Goal: Check status: Check status

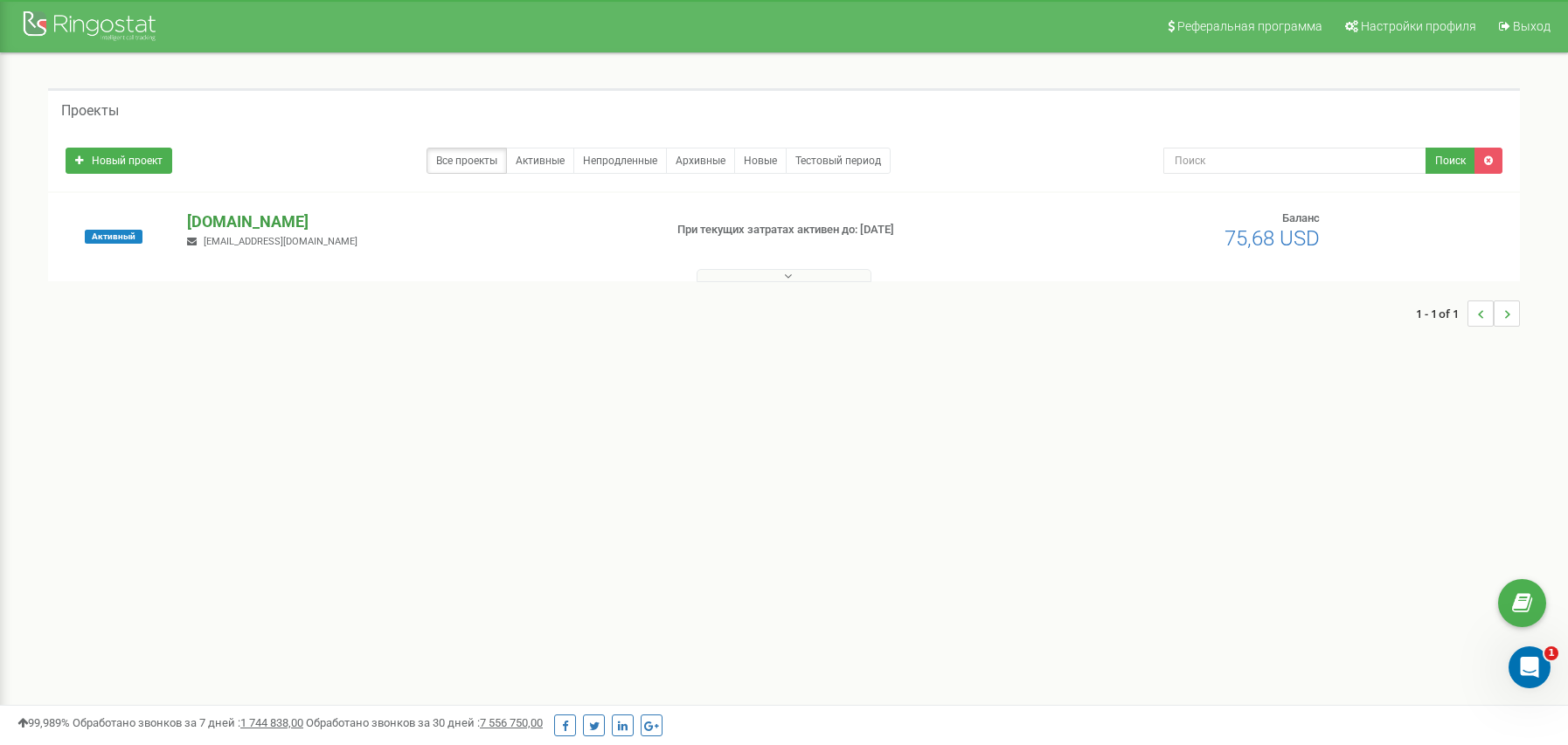
click at [244, 228] on p "[DOMAIN_NAME]" at bounding box center [418, 222] width 461 height 23
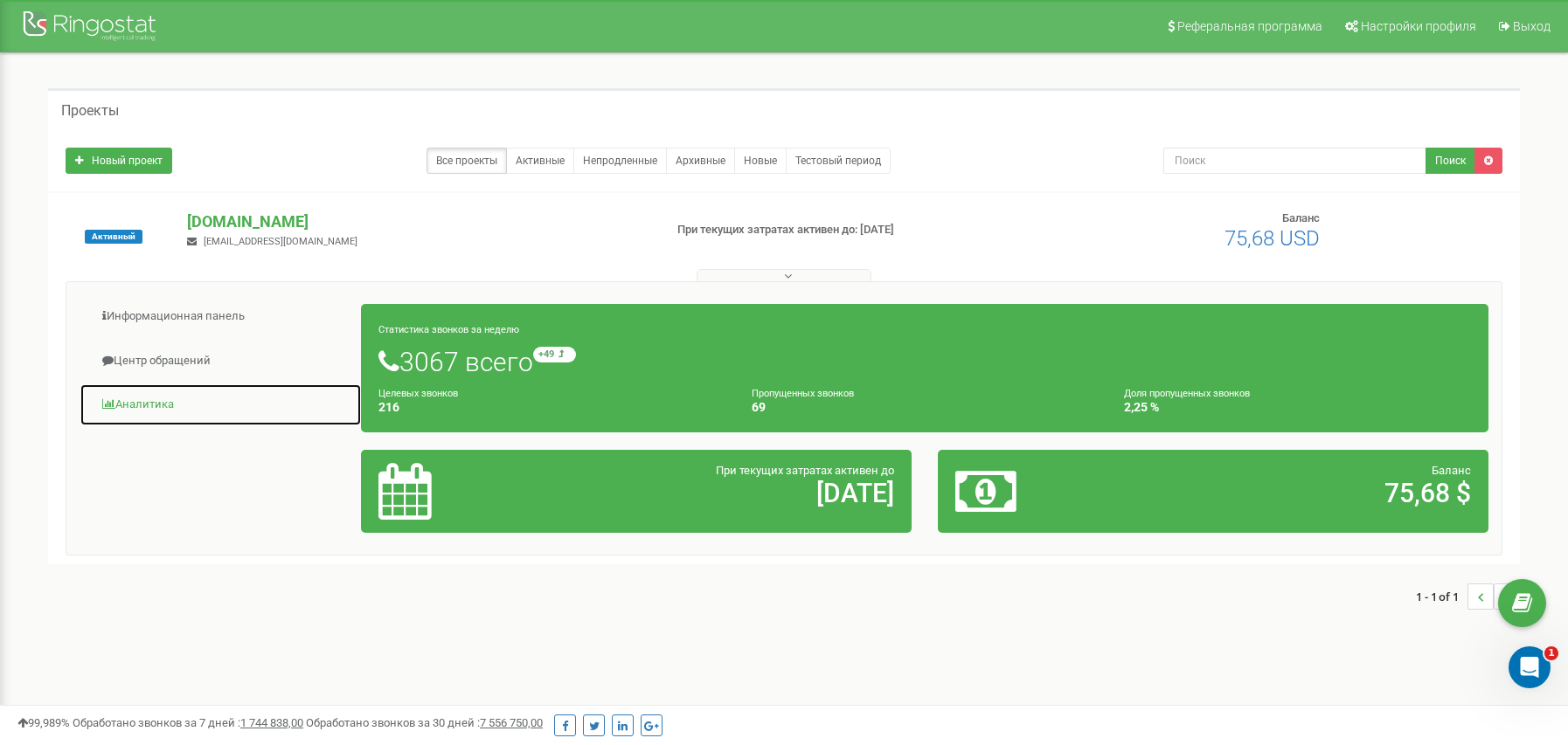
click at [177, 402] on link "Аналитика" at bounding box center [221, 405] width 282 height 43
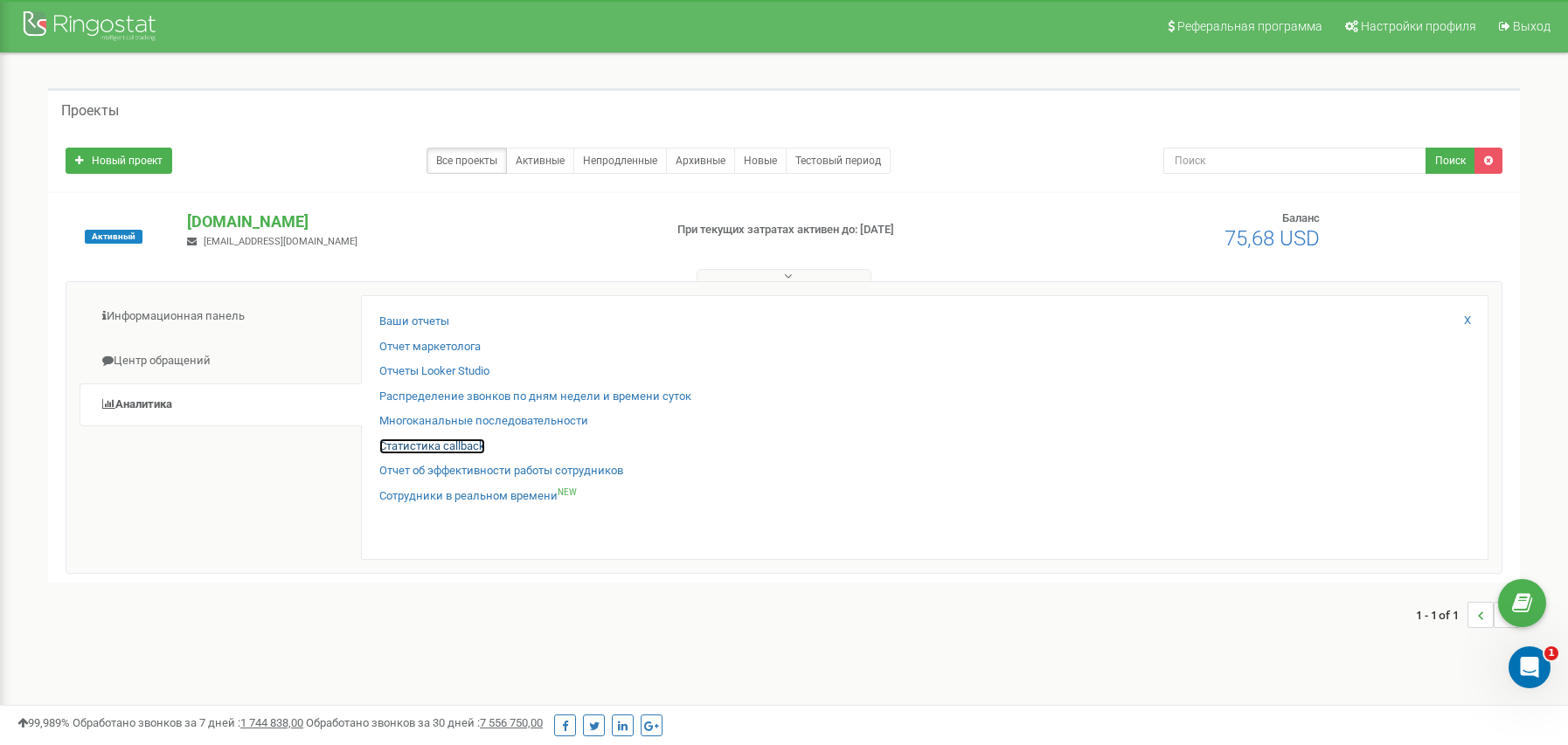
click at [445, 446] on link "Статистика callback" at bounding box center [432, 446] width 106 height 17
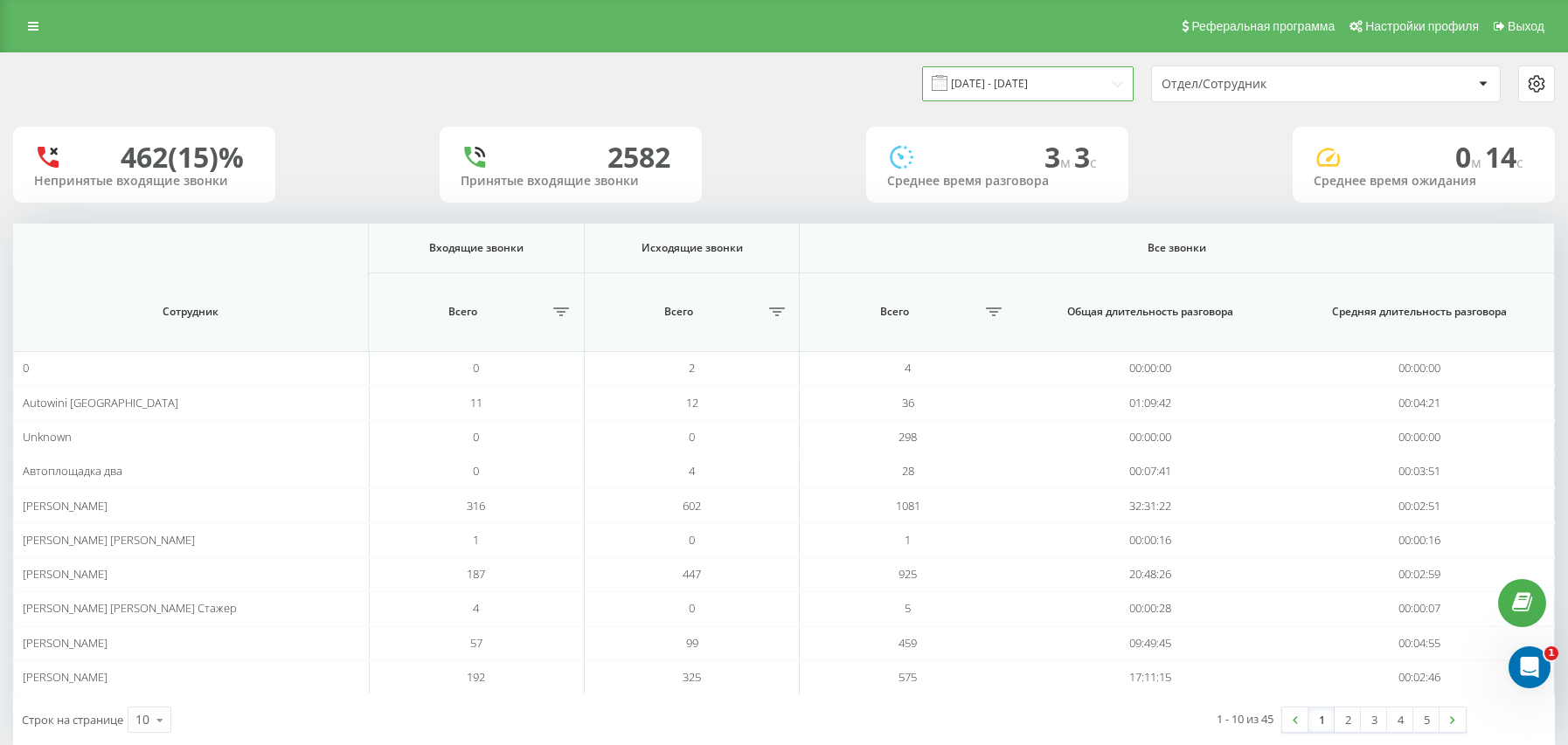
click at [982, 95] on input "20.07.2025 - 20.08.2025" at bounding box center [1028, 83] width 212 height 34
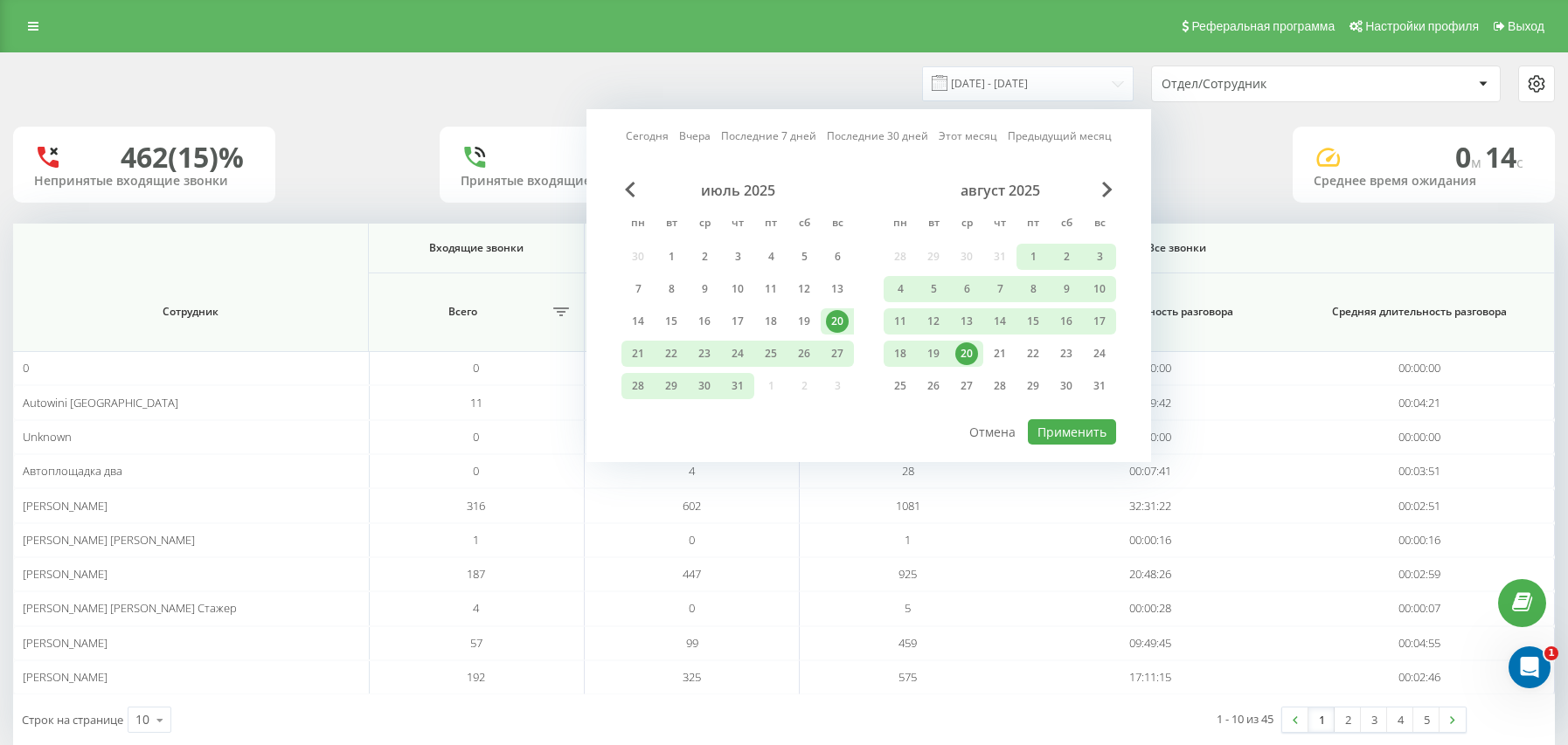
click at [966, 357] on div "20" at bounding box center [966, 353] width 23 height 23
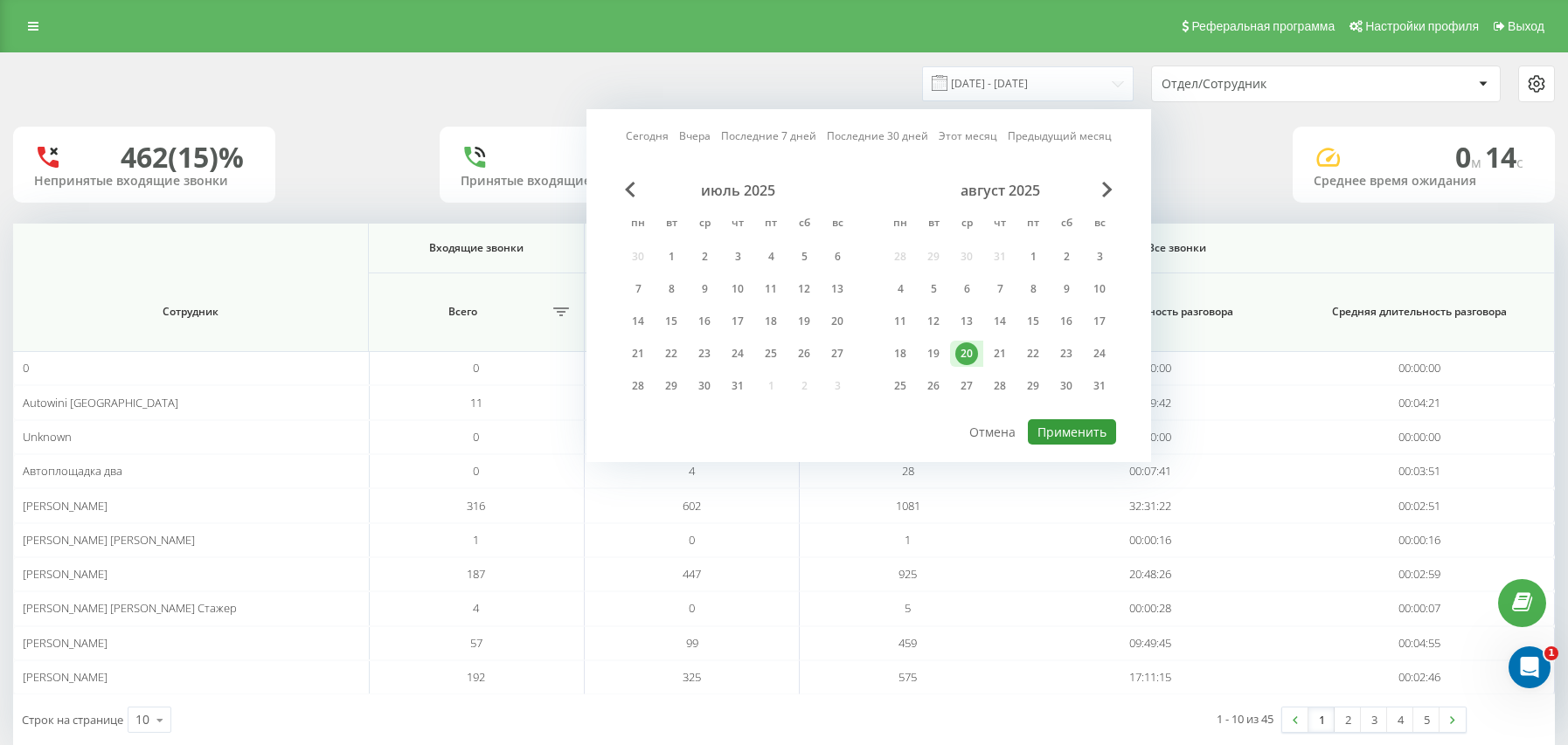
click at [1071, 436] on button "Применить" at bounding box center [1072, 432] width 88 height 25
type input "20.08.2025 - 20.08.2025"
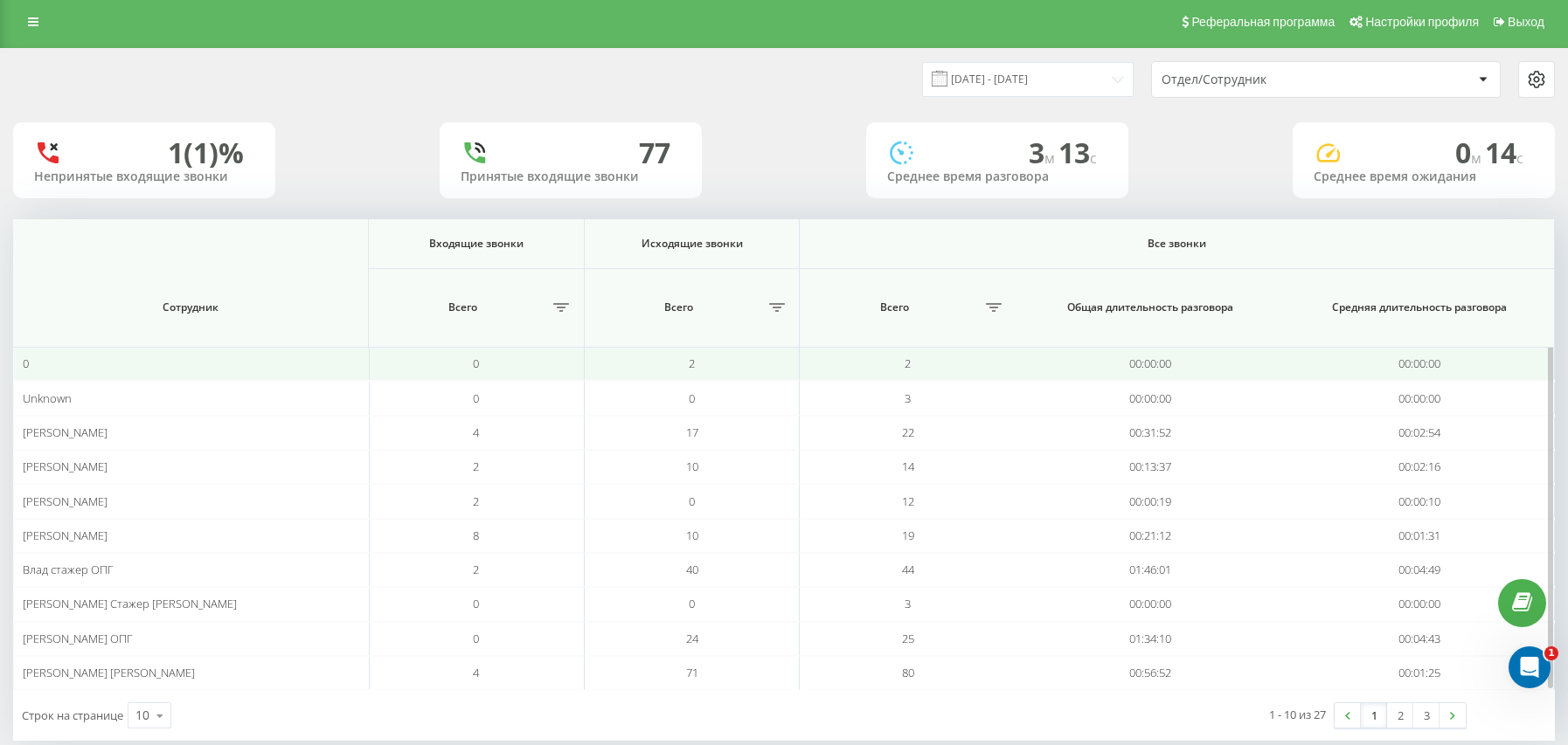
scroll to position [35, 0]
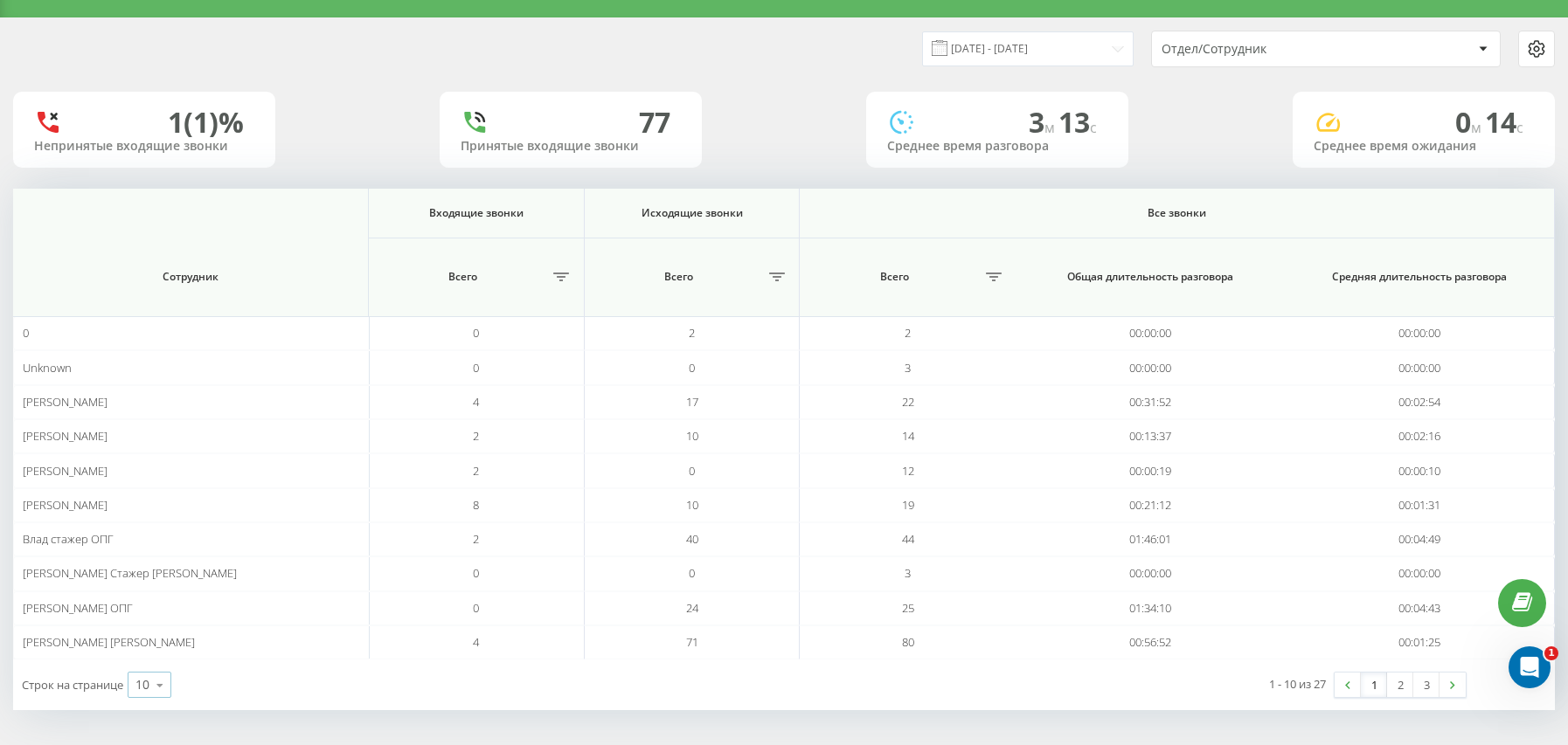
click at [153, 685] on icon at bounding box center [160, 685] width 26 height 34
click at [159, 668] on div "100" at bounding box center [149, 660] width 42 height 25
